Goal: Navigation & Orientation: Find specific page/section

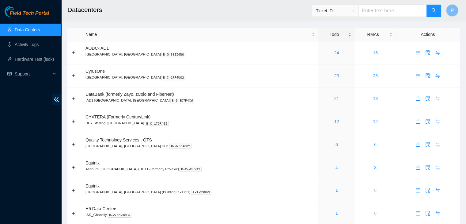
click at [28, 143] on div "Field Tech Portal Data Centers Activity Logs Hardware Test (isok) Support" at bounding box center [30, 115] width 61 height 218
click at [31, 47] on link "Activity Logs" at bounding box center [27, 44] width 24 height 5
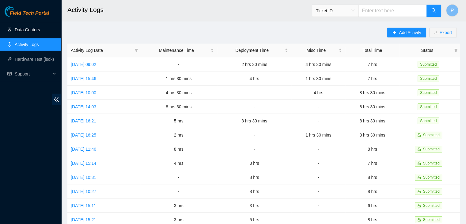
click at [32, 30] on link "Data Centers" at bounding box center [27, 29] width 25 height 5
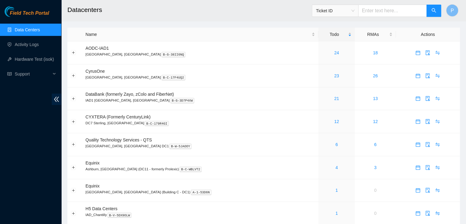
click at [2, 182] on div "Field Tech Portal Data Centers Activity Logs Hardware Test (isok) Support" at bounding box center [30, 115] width 61 height 218
click at [27, 47] on link "Activity Logs" at bounding box center [27, 44] width 24 height 5
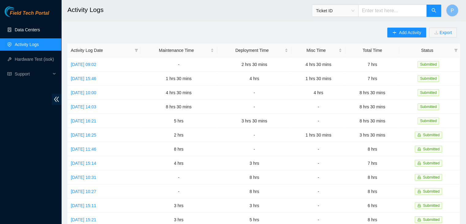
click at [37, 28] on link "Data Centers" at bounding box center [27, 29] width 25 height 5
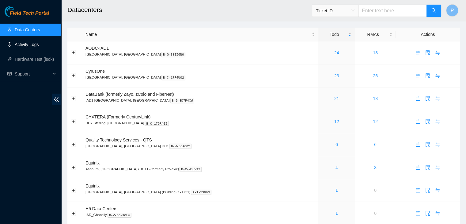
click at [34, 44] on link "Activity Logs" at bounding box center [27, 44] width 24 height 5
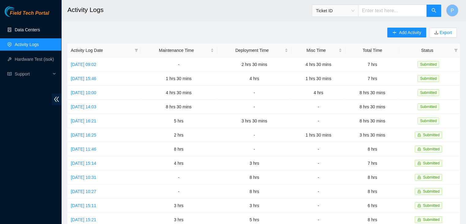
click at [15, 31] on link "Data Centers" at bounding box center [27, 29] width 25 height 5
